Goal: Task Accomplishment & Management: Use online tool/utility

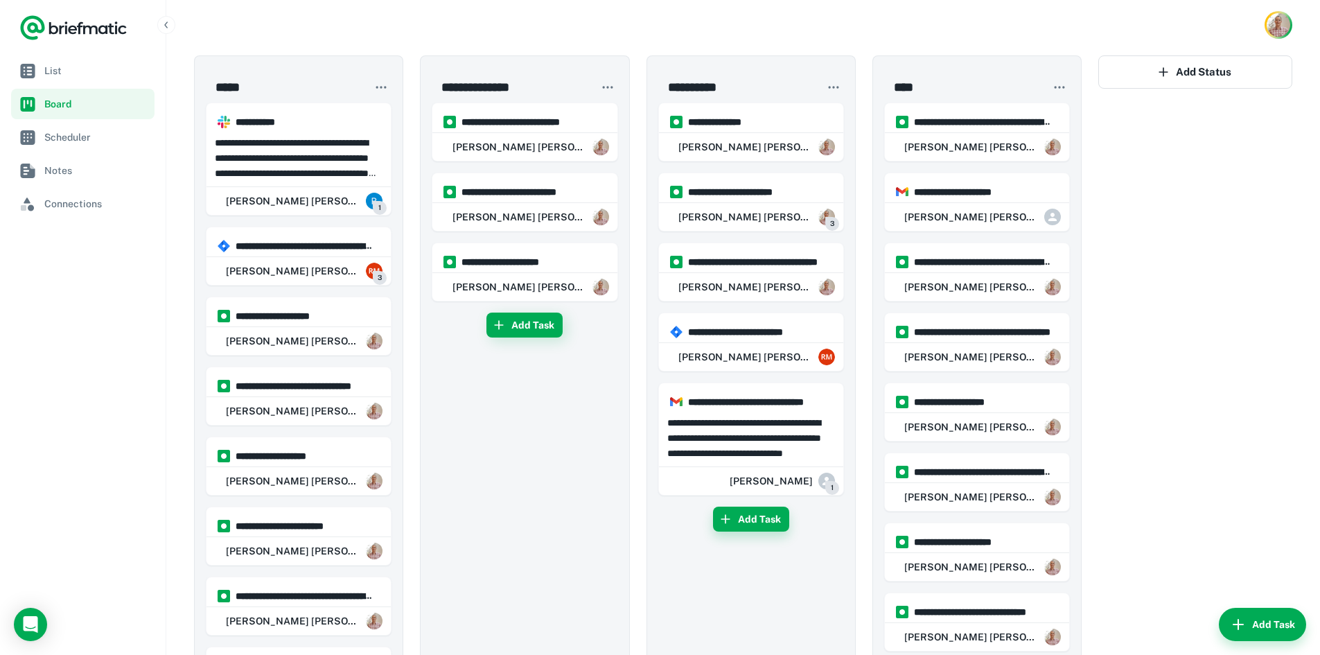
click at [756, 523] on button "Add Task" at bounding box center [751, 518] width 76 height 25
type input "**********"
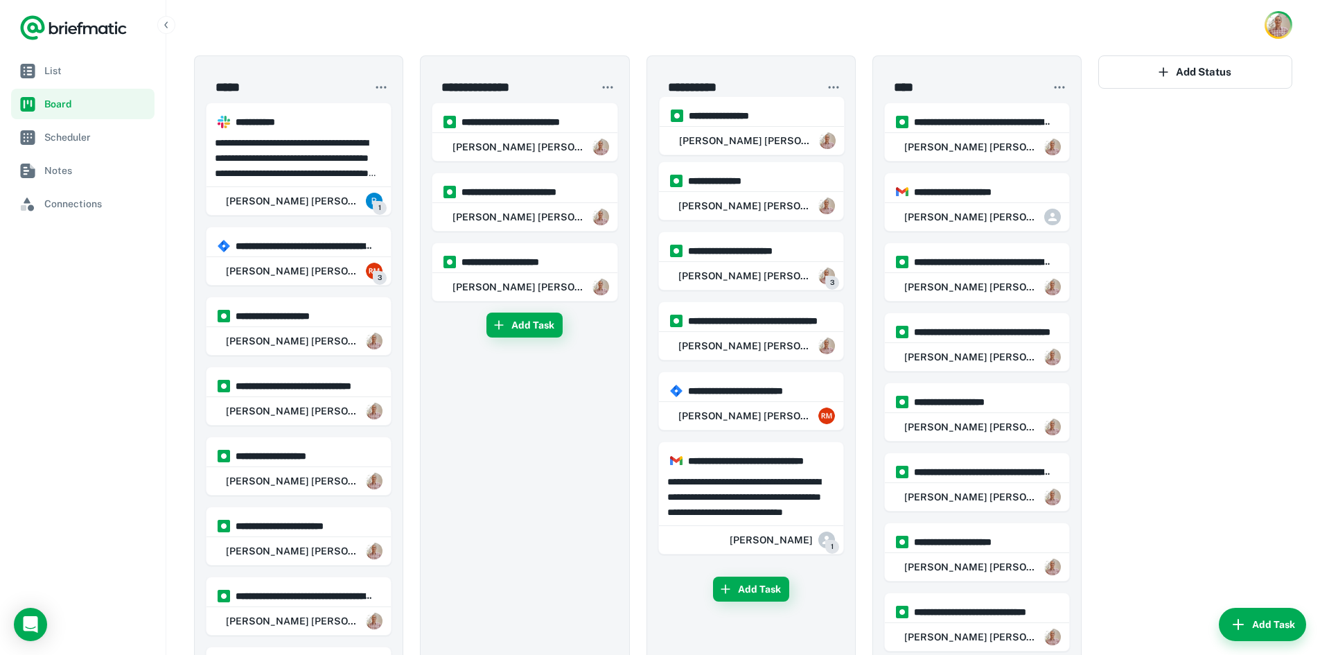
drag, startPoint x: 750, startPoint y: 548, endPoint x: 750, endPoint y: 123, distance: 424.6
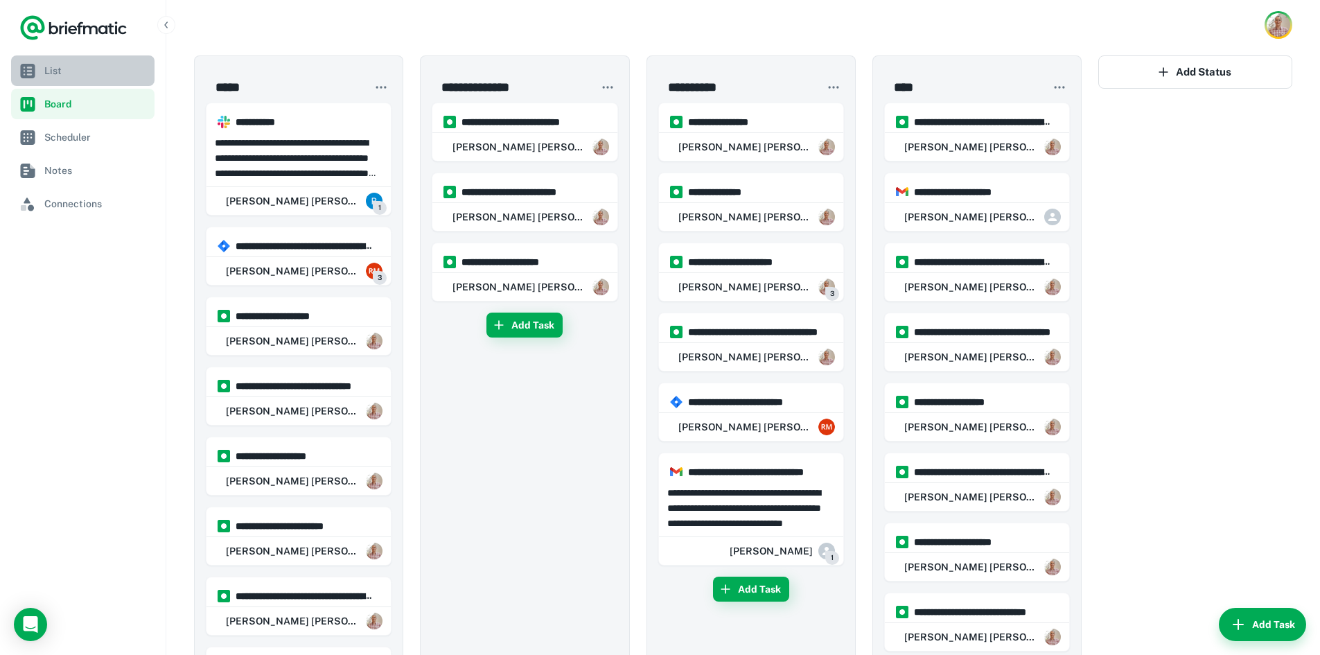
click at [52, 75] on span "List" at bounding box center [96, 70] width 105 height 15
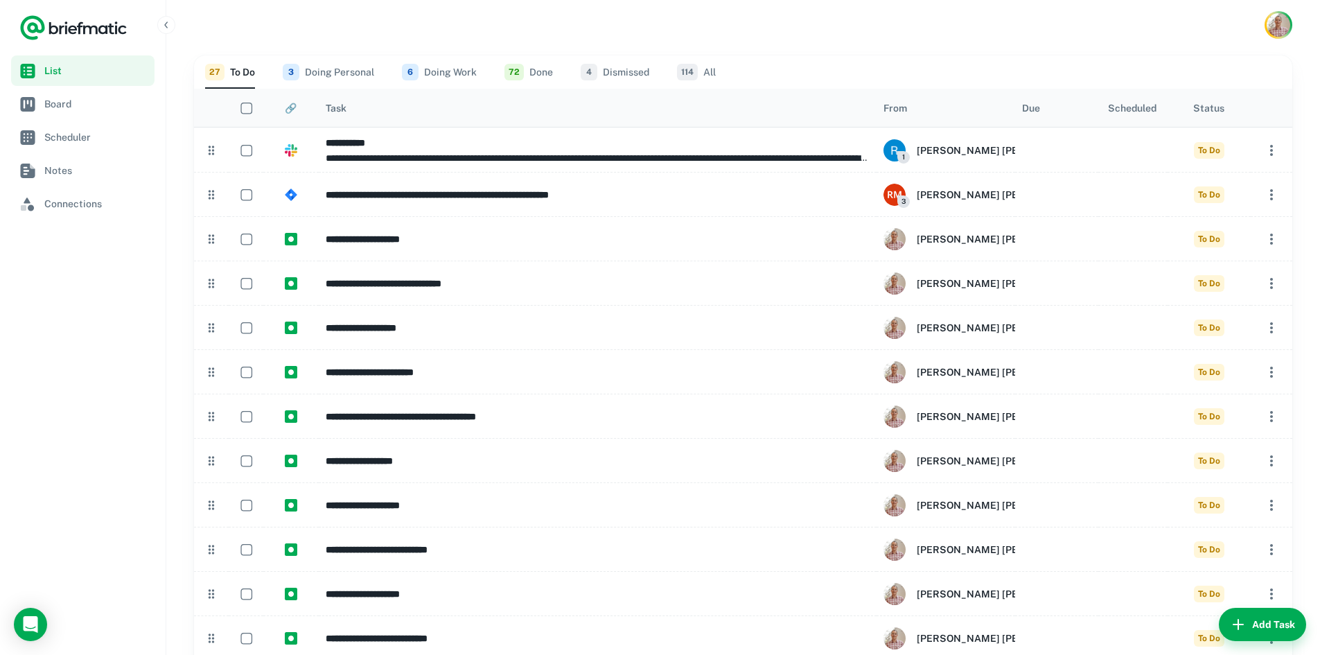
click at [707, 73] on button "114 All" at bounding box center [696, 71] width 39 height 33
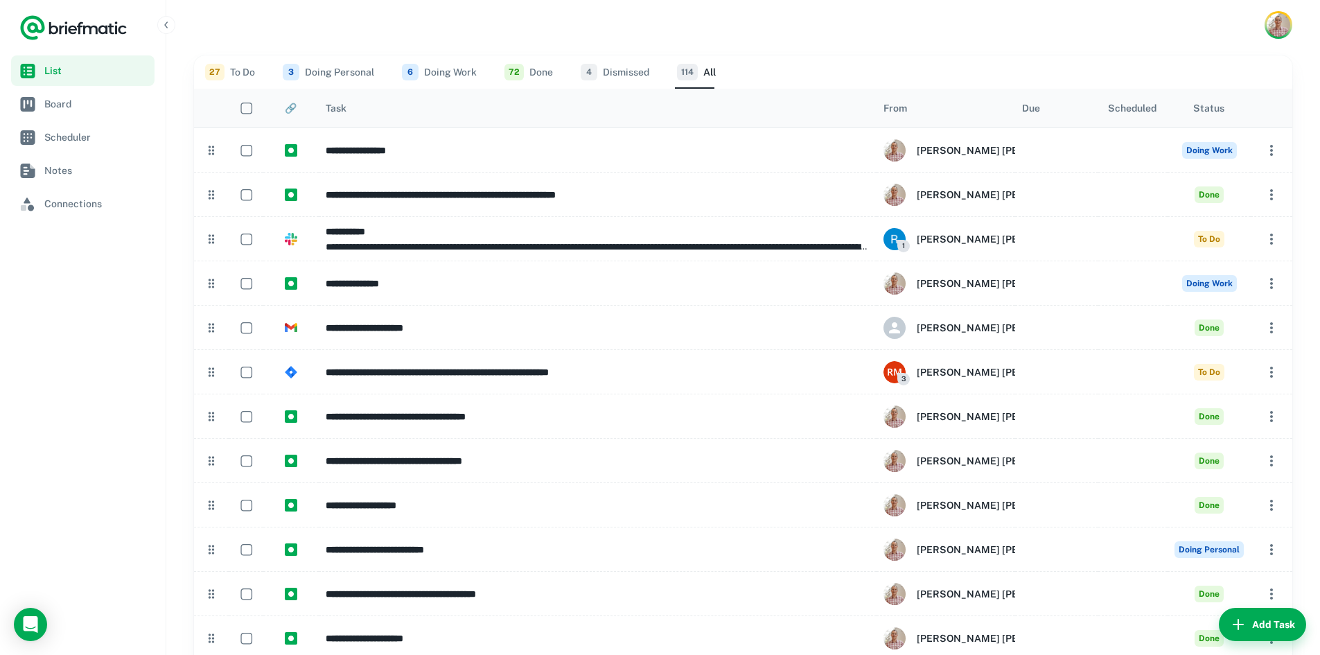
drag, startPoint x: 240, startPoint y: 69, endPoint x: 409, endPoint y: 46, distance: 170.6
click at [240, 69] on button "27 To Do" at bounding box center [230, 71] width 50 height 33
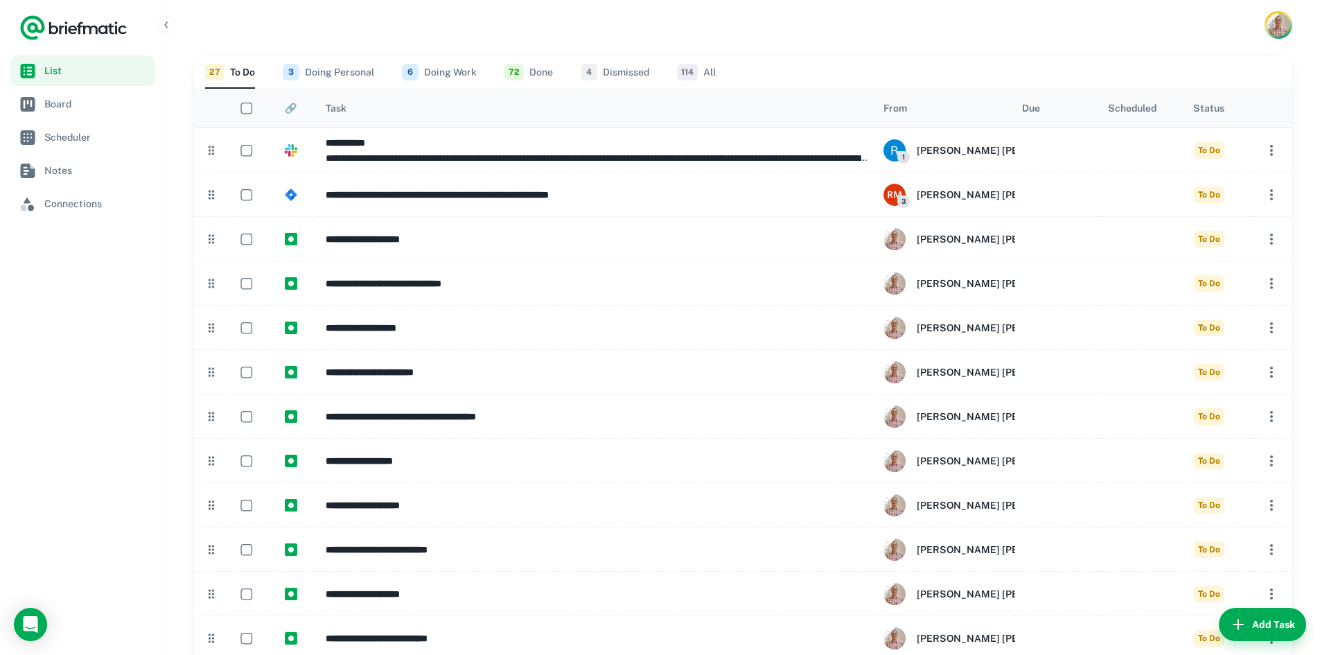
click at [701, 78] on button "114 All" at bounding box center [696, 71] width 39 height 33
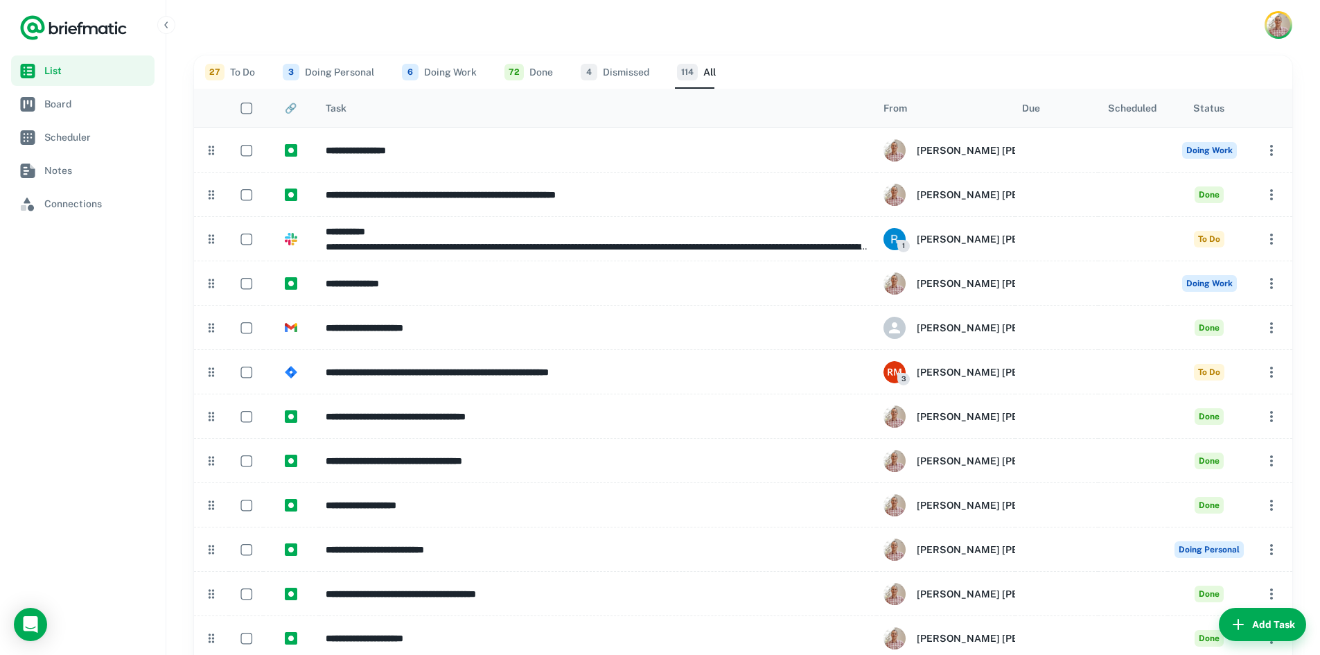
click at [1206, 109] on div "Status" at bounding box center [1208, 108] width 31 height 11
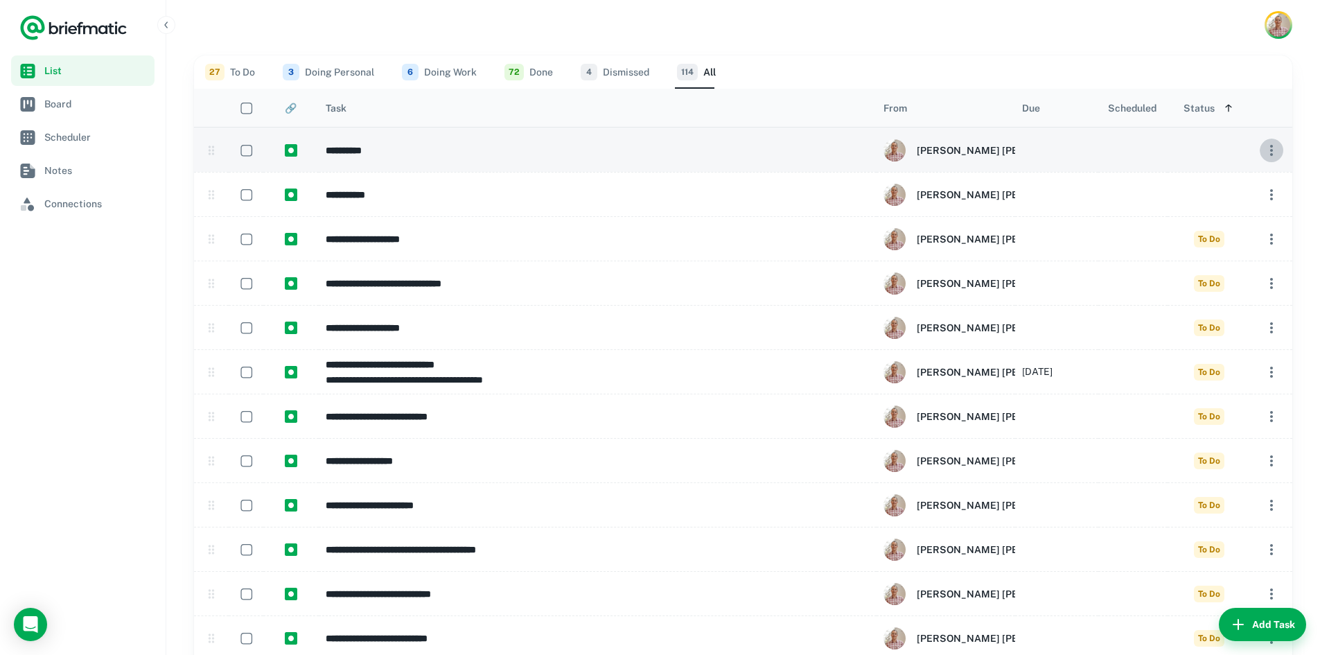
click at [1273, 154] on icon "button" at bounding box center [1271, 150] width 17 height 17
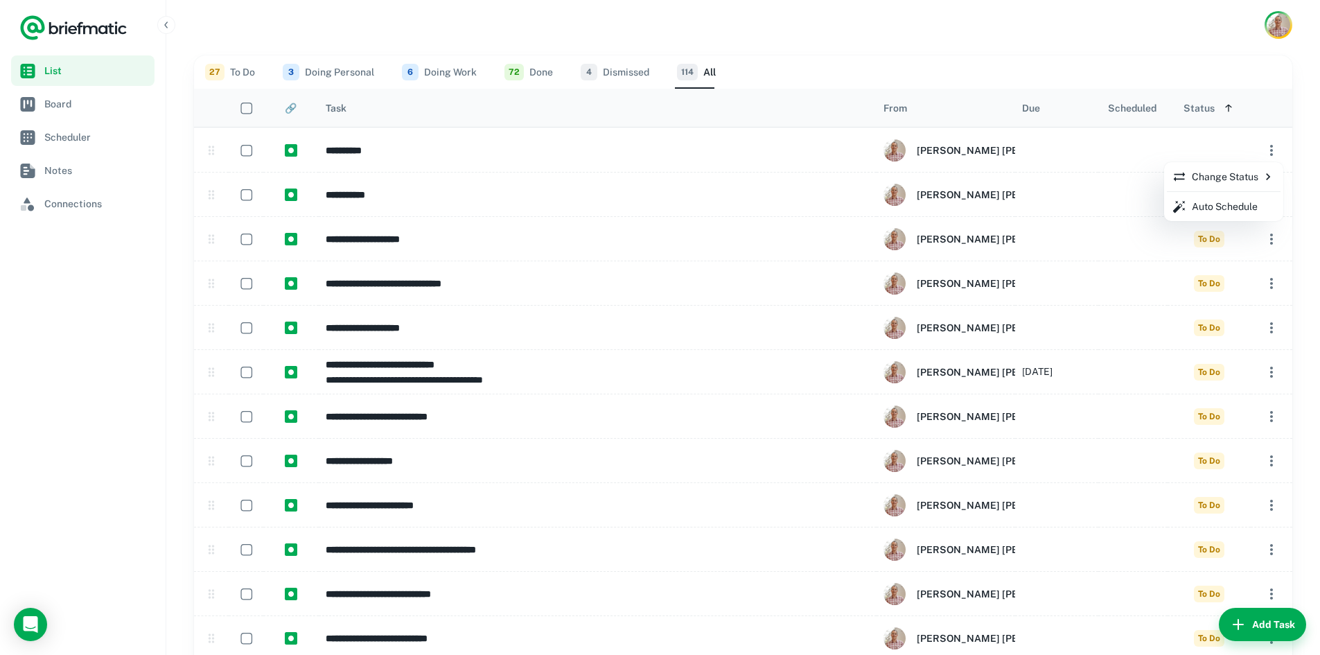
click at [1262, 182] on icon at bounding box center [1268, 177] width 14 height 14
click at [1193, 73] on div at bounding box center [660, 327] width 1320 height 655
click at [964, 46] on div at bounding box center [660, 327] width 1320 height 655
click at [1230, 106] on icon "Sort" at bounding box center [1228, 108] width 6 height 8
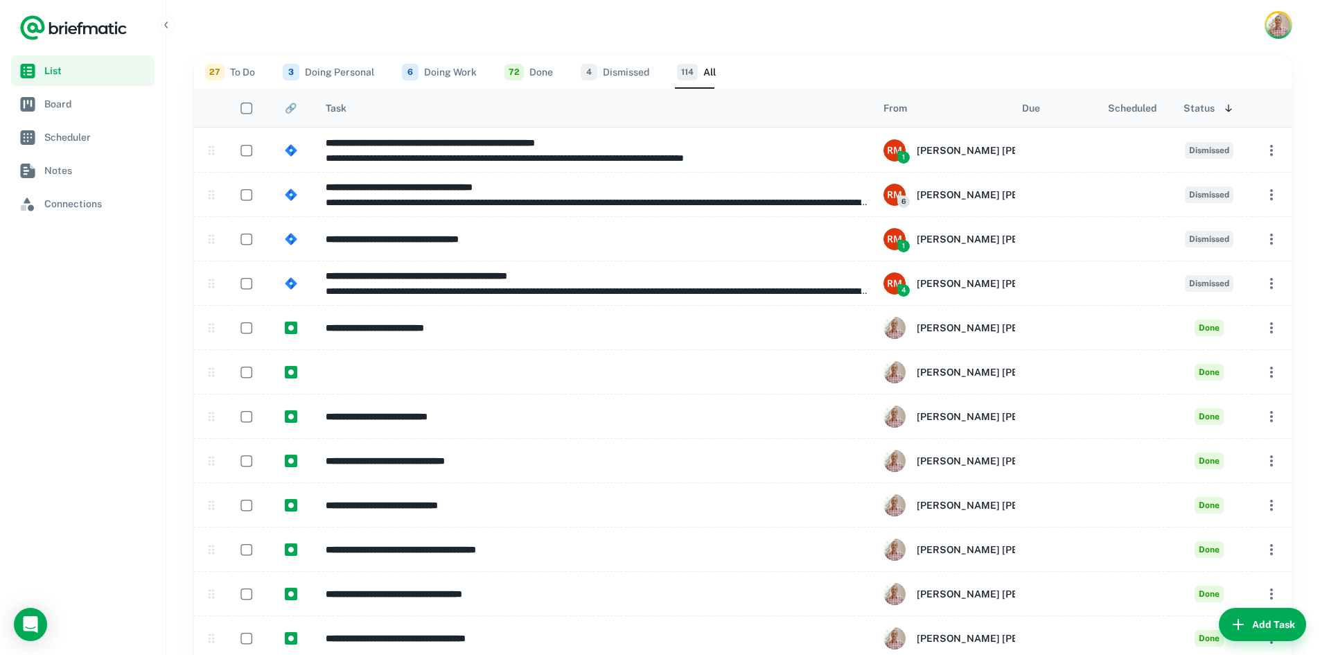
click at [232, 71] on button "27 To Do" at bounding box center [230, 71] width 50 height 33
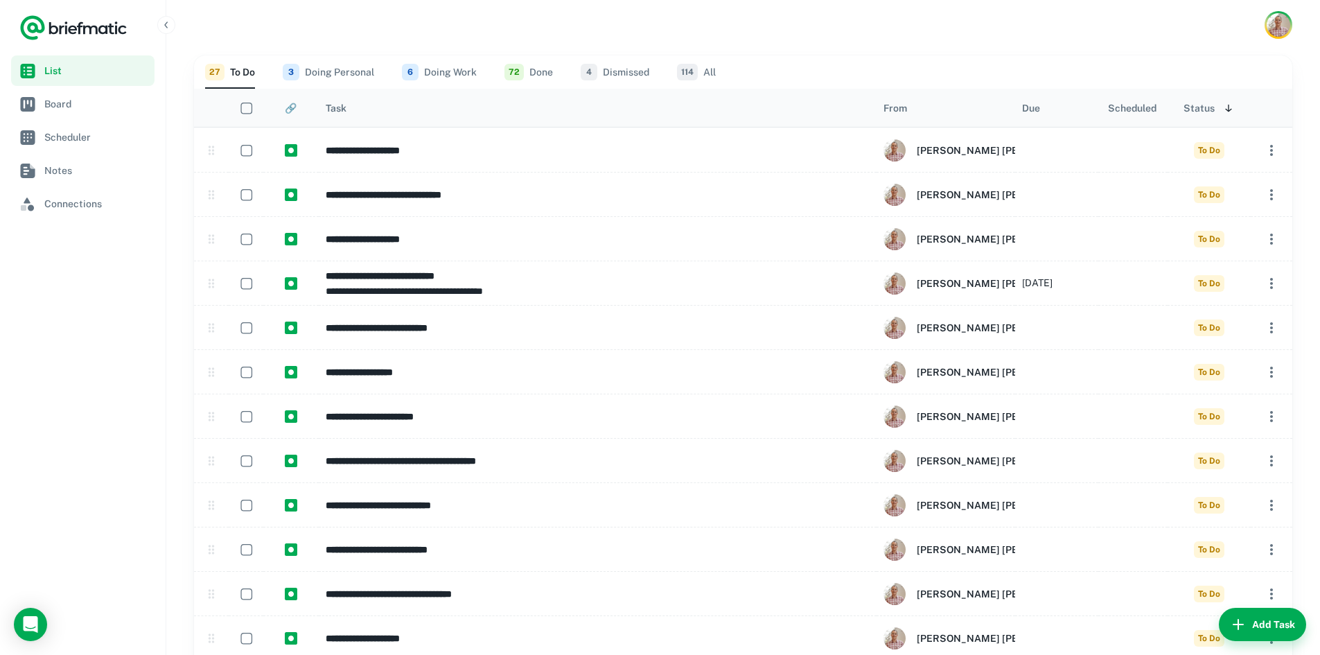
click at [1227, 107] on icon "Sort" at bounding box center [1228, 108] width 6 height 8
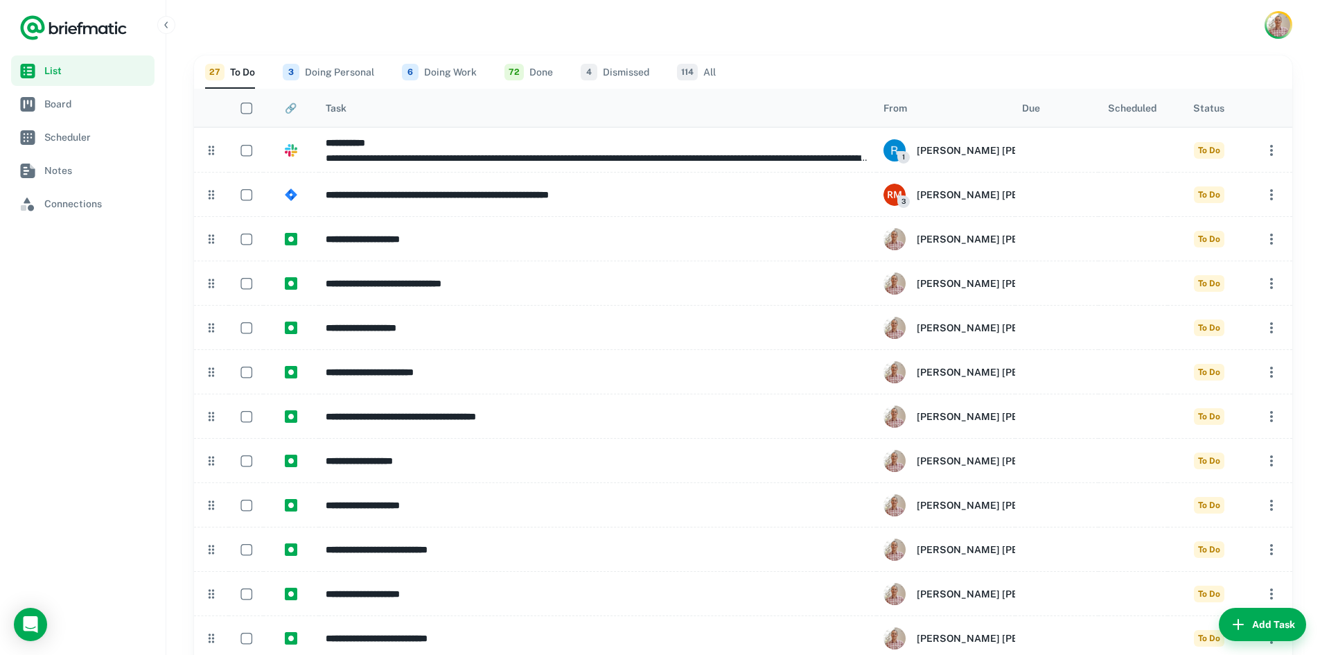
click at [709, 79] on button "114 All" at bounding box center [696, 71] width 39 height 33
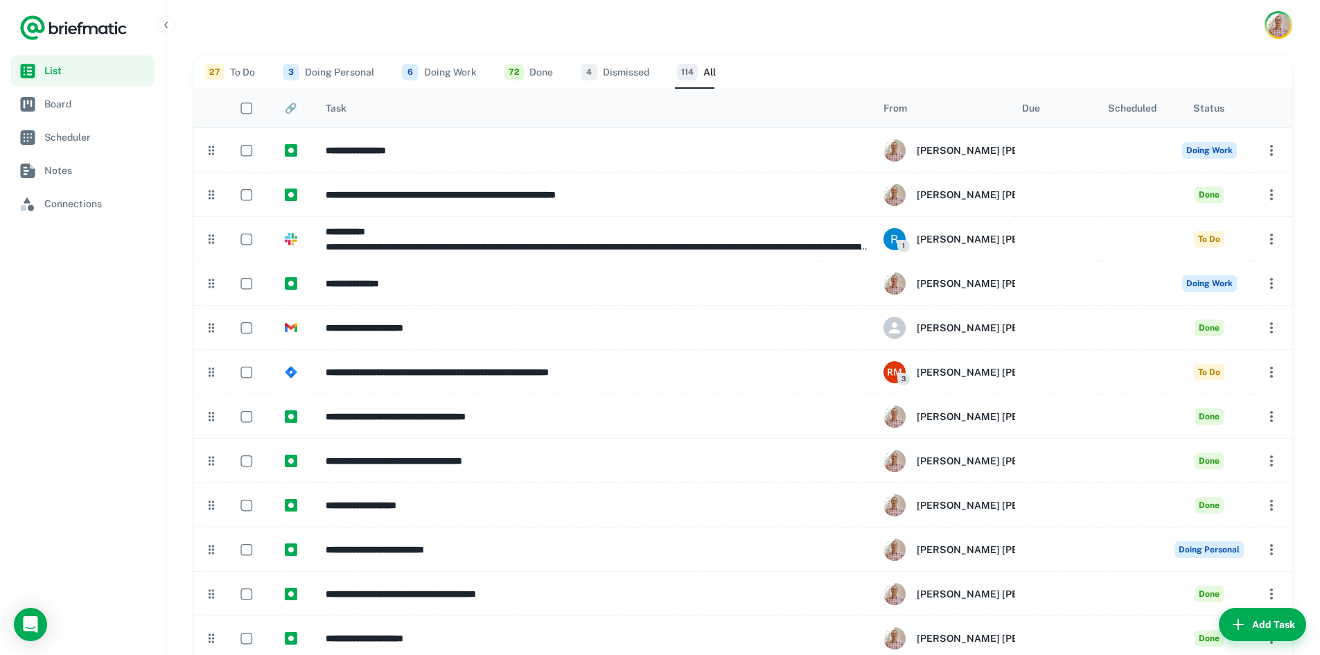
click at [339, 68] on button "3 Doing Personal" at bounding box center [328, 71] width 91 height 33
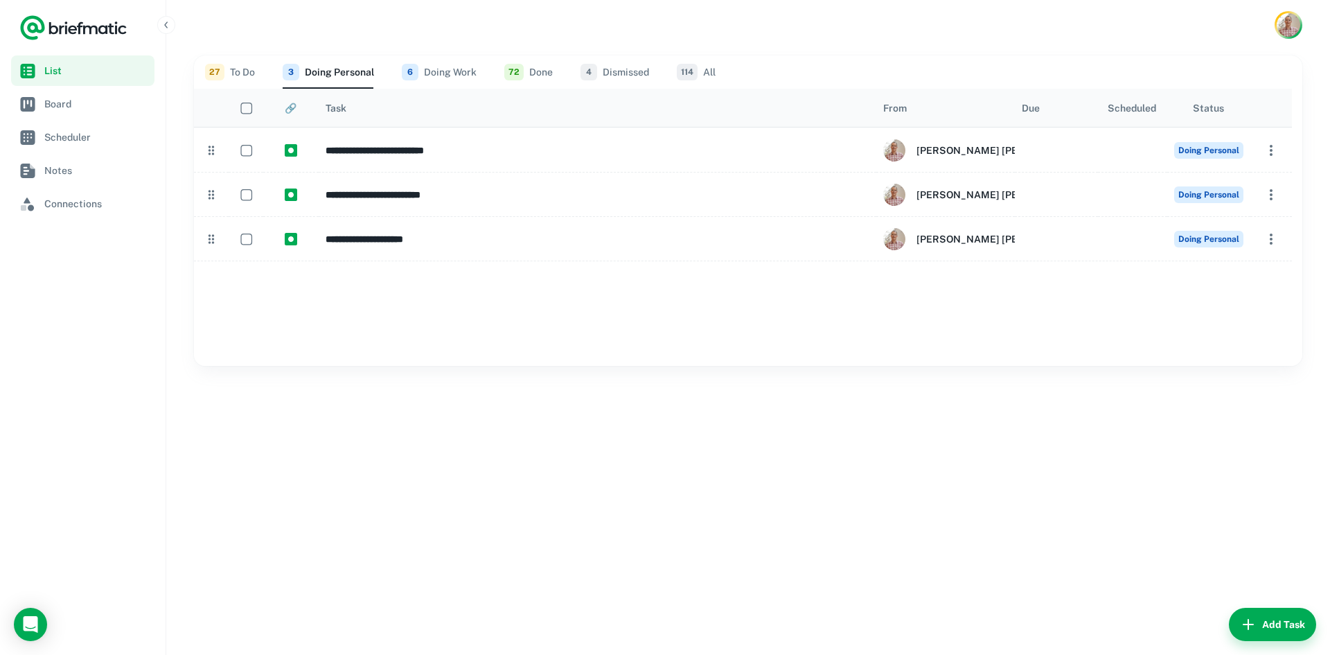
click at [1232, 107] on icon "Sort" at bounding box center [1237, 108] width 11 height 11
click at [238, 68] on button "27 To Do" at bounding box center [230, 71] width 50 height 33
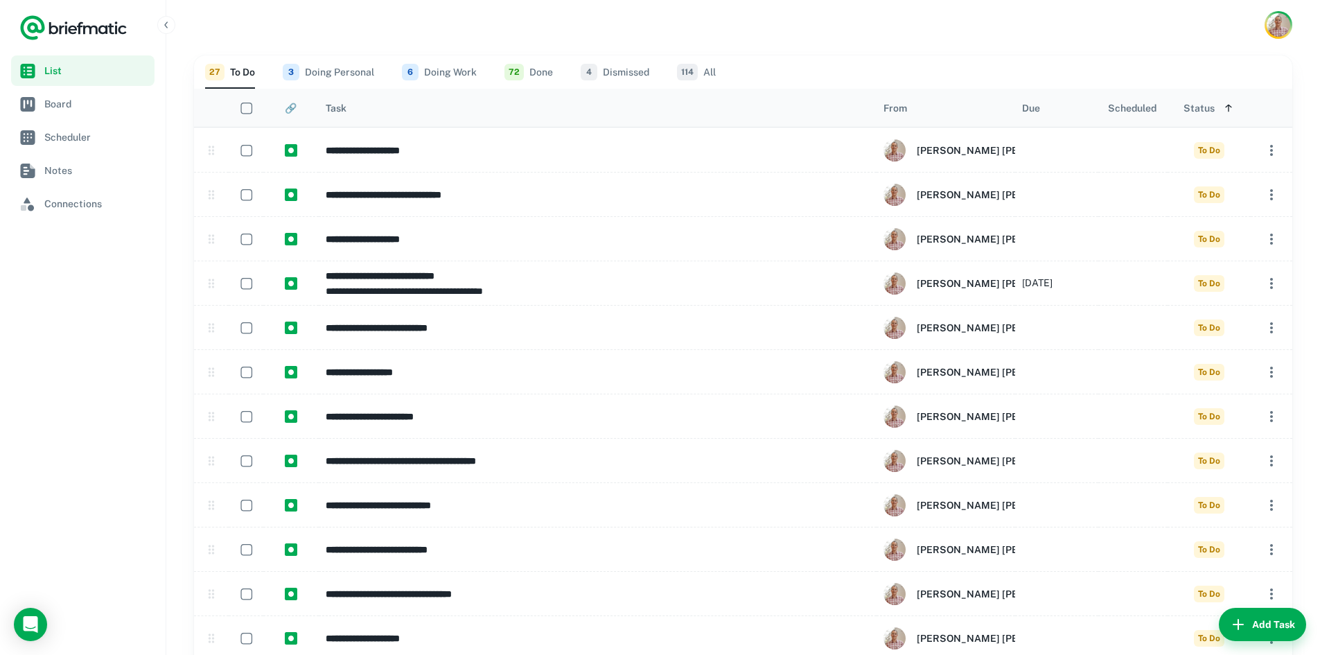
click at [1227, 107] on icon "Sort" at bounding box center [1228, 108] width 6 height 8
click at [1227, 105] on icon "Sort" at bounding box center [1228, 108] width 6 height 8
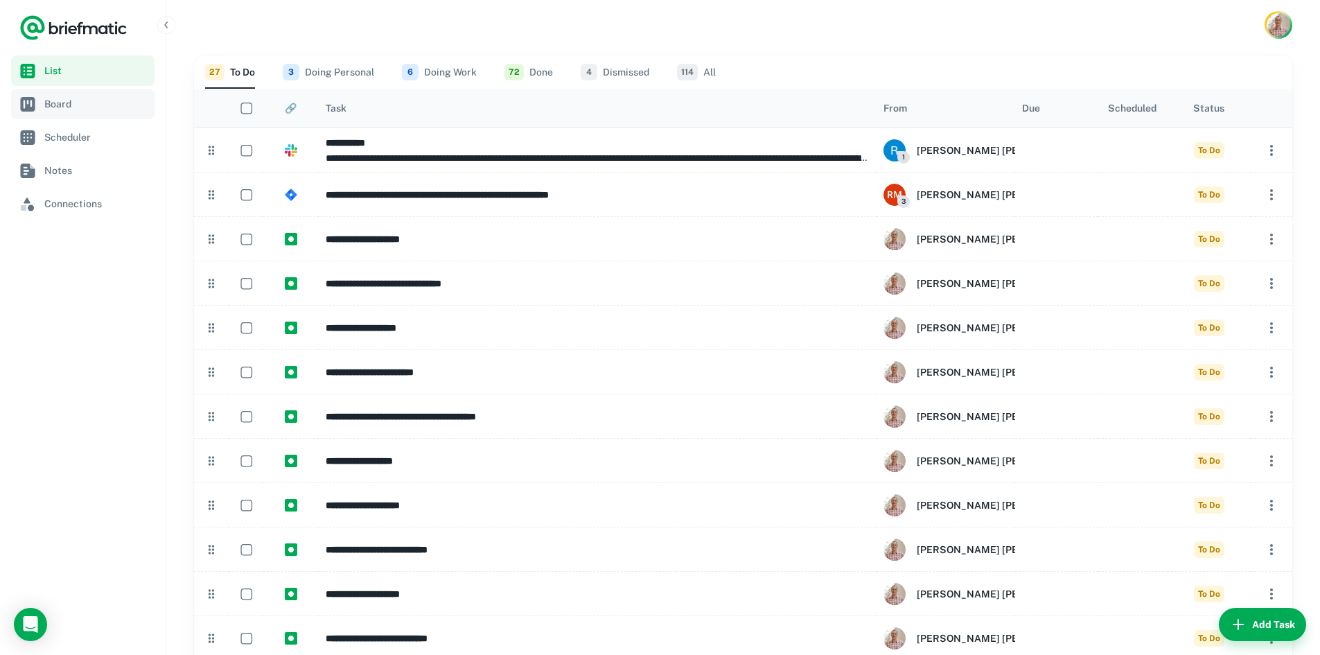
click at [60, 103] on span "Board" at bounding box center [96, 103] width 105 height 15
